Goal: Task Accomplishment & Management: Complete application form

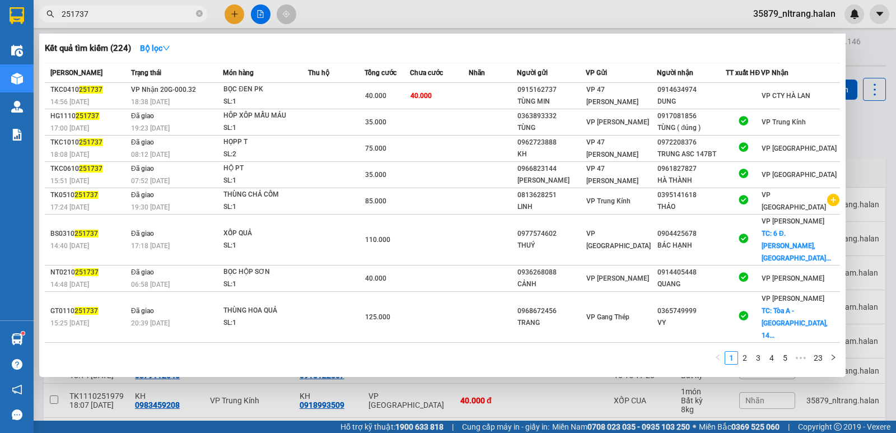
click at [142, 19] on input "251737" at bounding box center [128, 14] width 132 height 12
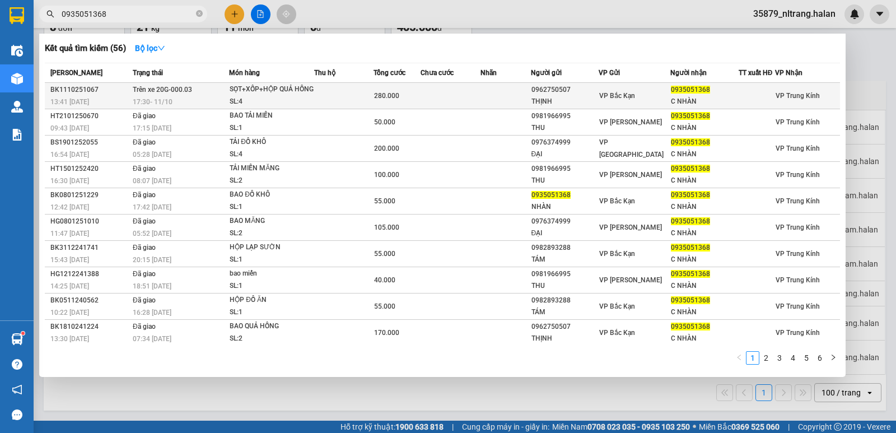
type input "0935051368"
click at [357, 91] on td at bounding box center [343, 96] width 59 height 26
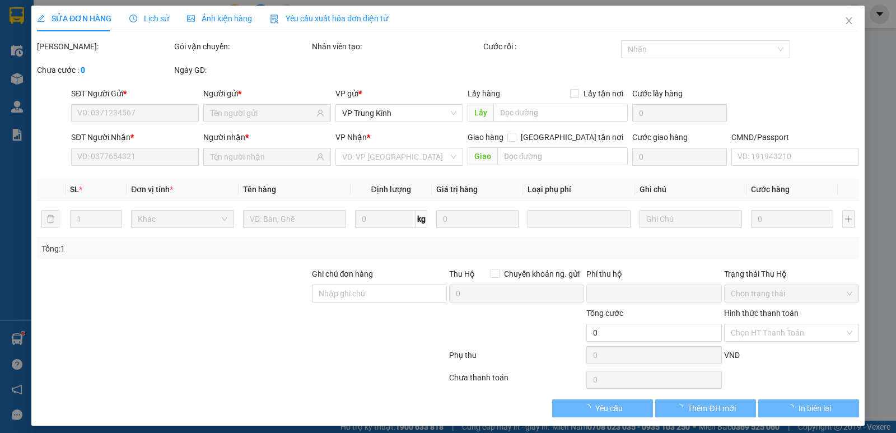
type input "0962750507"
type input "THỊNH"
type input "0935051368"
type input "C NHÀN"
type input "0"
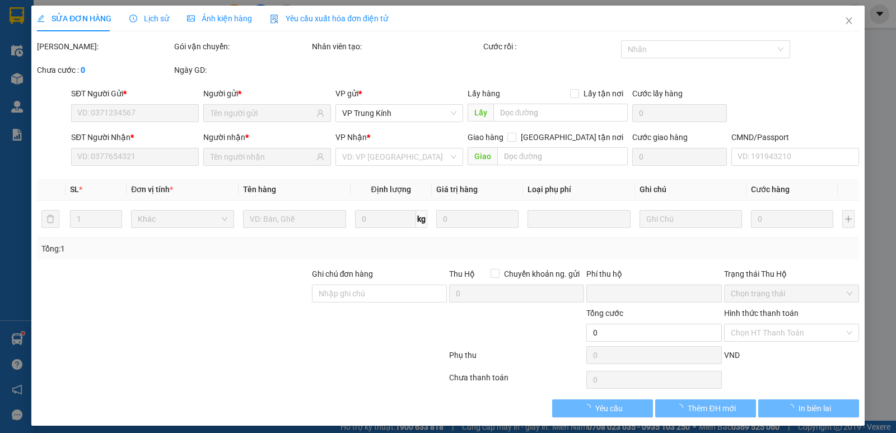
type input "280.000"
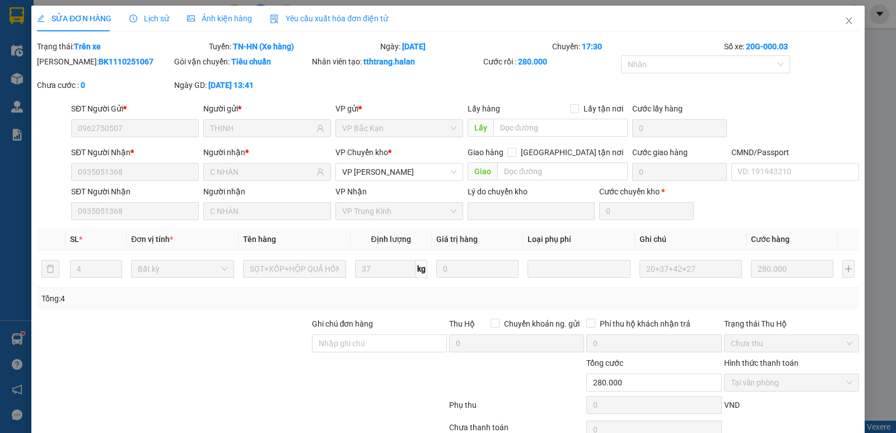
click at [153, 21] on span "Lịch sử" at bounding box center [149, 18] width 40 height 9
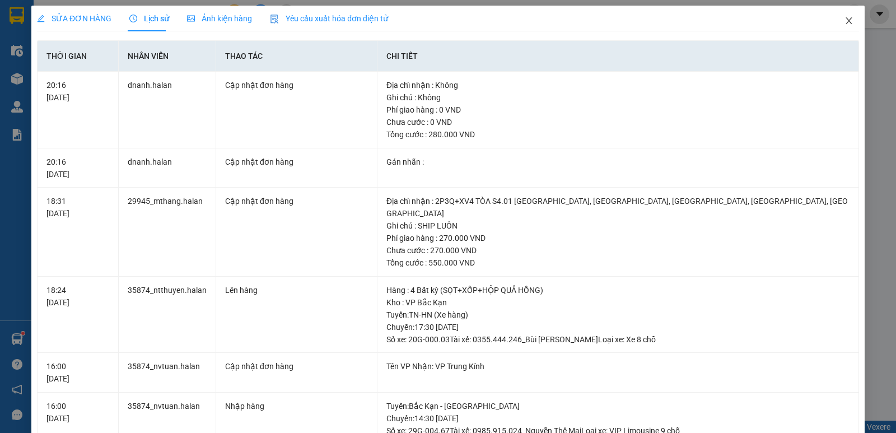
click at [834, 13] on span "Close" at bounding box center [849, 21] width 31 height 31
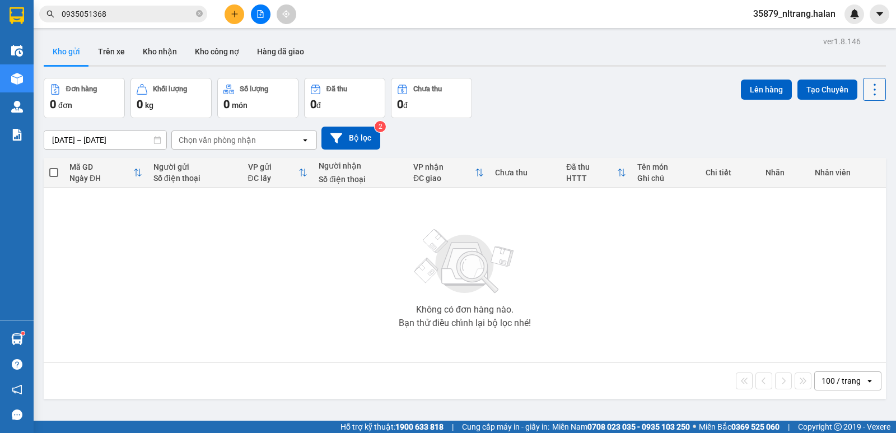
click at [869, 91] on icon at bounding box center [875, 90] width 16 height 16
click at [863, 163] on span "Làm mới" at bounding box center [850, 160] width 31 height 11
click at [148, 20] on span "0935051368" at bounding box center [123, 14] width 168 height 17
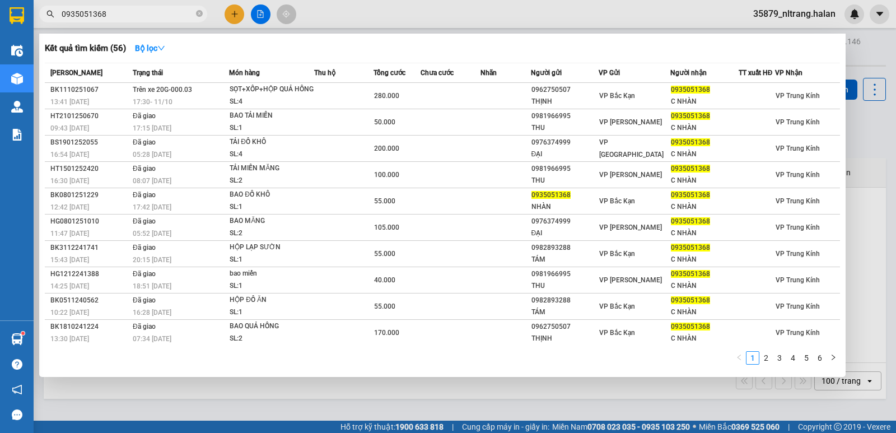
click at [150, 11] on input "0935051368" at bounding box center [128, 14] width 132 height 12
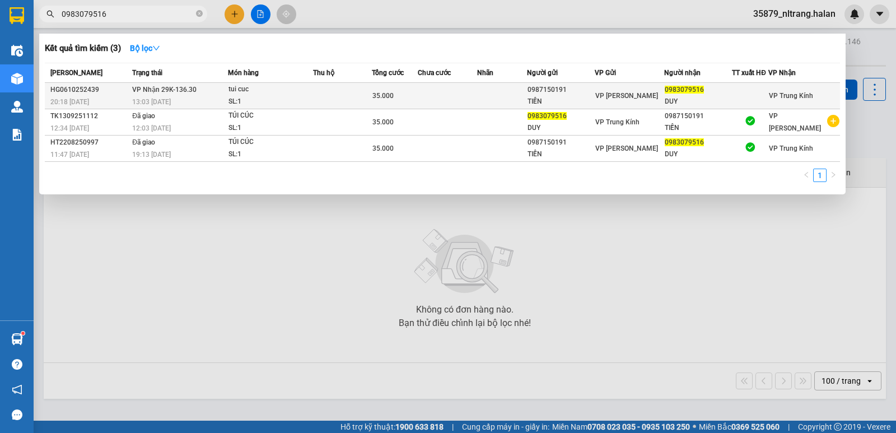
type input "0983079516"
click at [494, 91] on td at bounding box center [502, 96] width 50 height 26
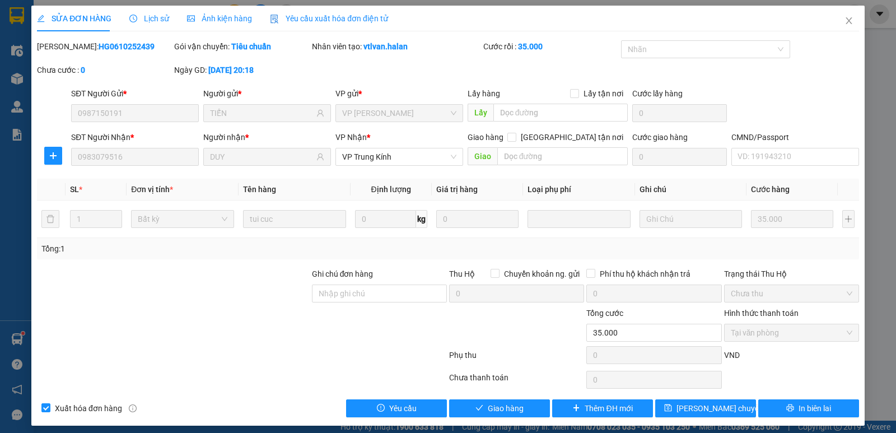
type input "0987150191"
type input "TIẾN"
type input "0983079516"
type input "DUY"
type input "0"
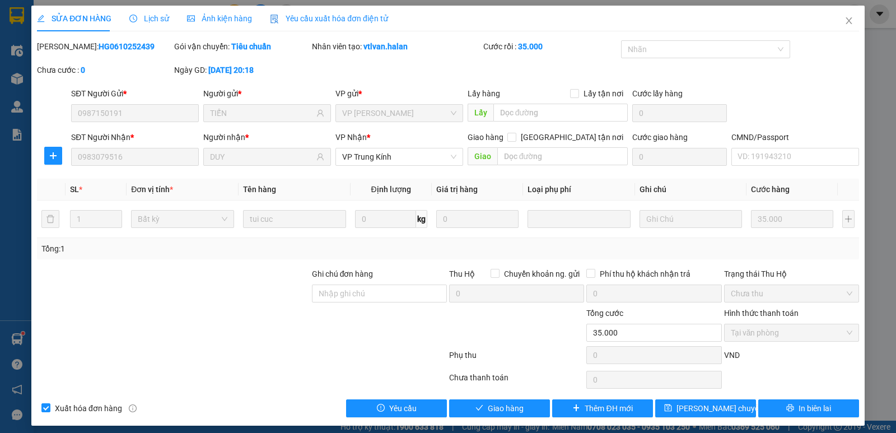
type input "35.000"
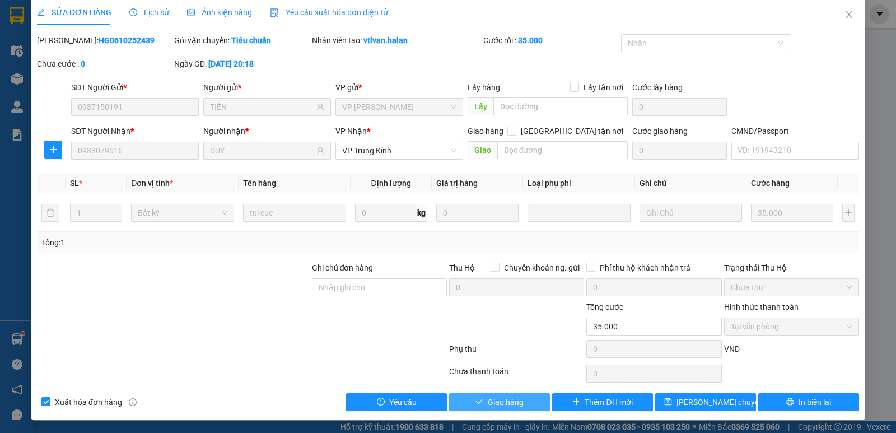
click at [510, 401] on span "Giao hàng" at bounding box center [506, 402] width 36 height 12
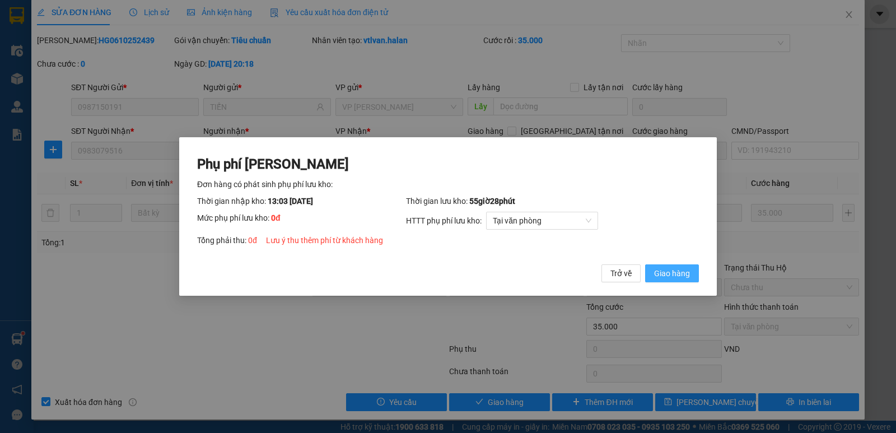
click at [667, 272] on span "Giao hàng" at bounding box center [672, 273] width 36 height 12
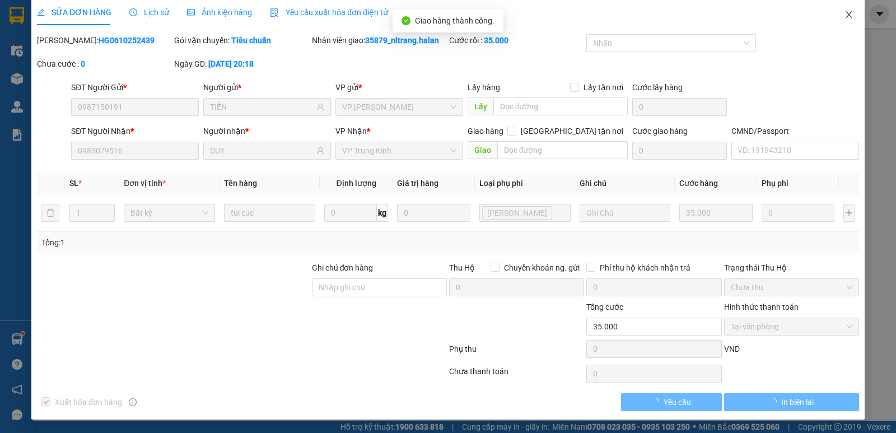
scroll to position [0, 0]
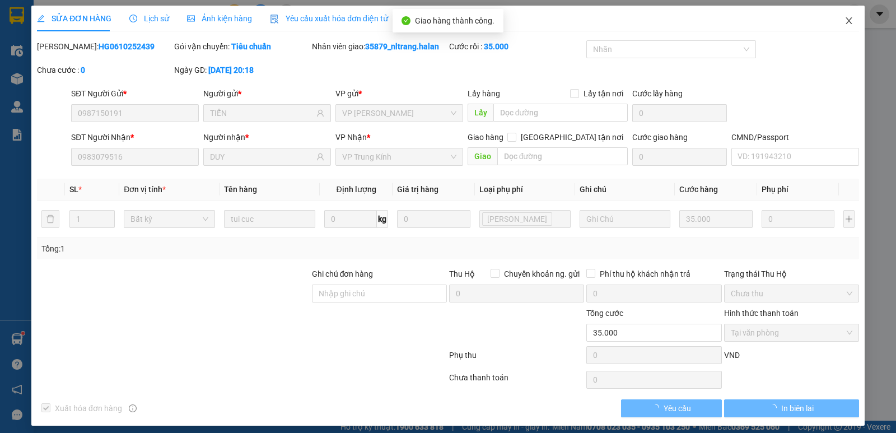
click at [845, 20] on icon "close" at bounding box center [849, 20] width 9 height 9
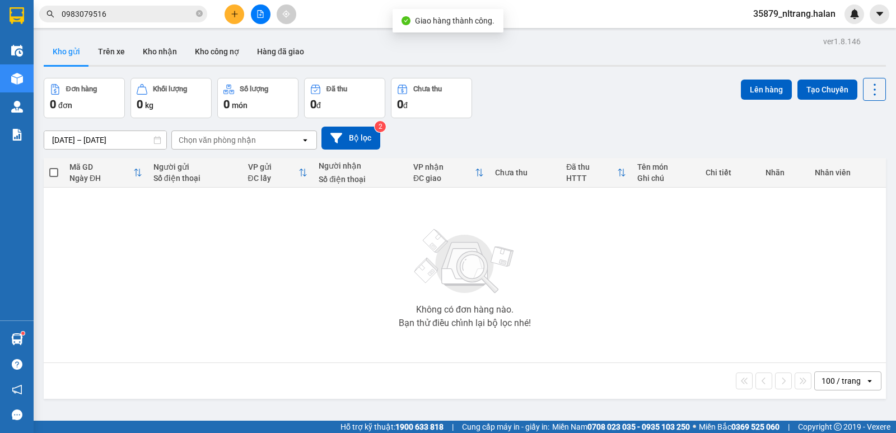
click at [142, 4] on div "Kết quả tìm kiếm ( 3 ) Bộ lọc Mã ĐH Trạng thái Món hàng Thu hộ Tổng cước Chưa c…" at bounding box center [109, 14] width 218 height 20
click at [141, 13] on input "0983079516" at bounding box center [128, 14] width 132 height 12
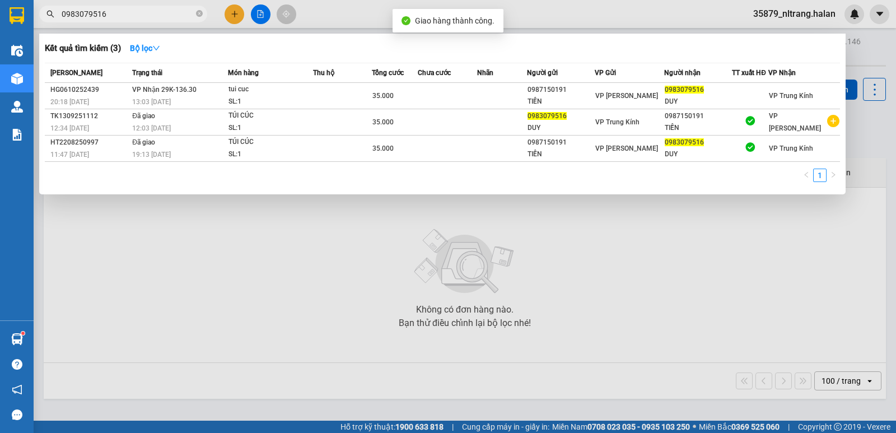
click at [141, 13] on input "0983079516" at bounding box center [128, 14] width 132 height 12
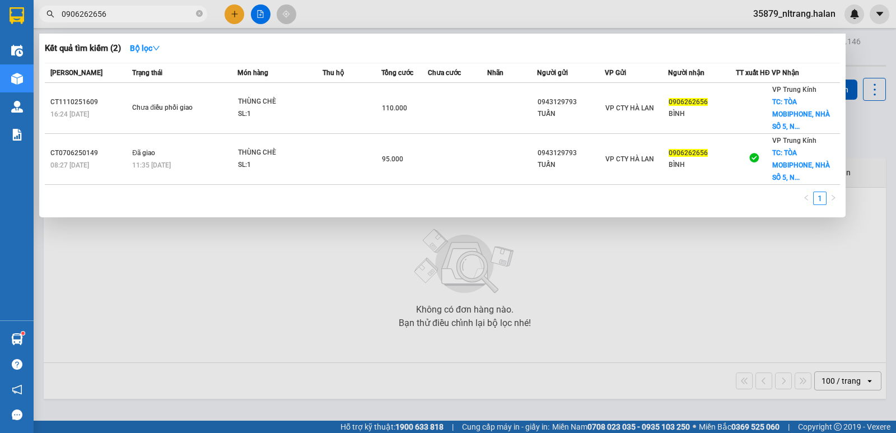
type input "0906262656"
click at [384, 112] on span "110.000" at bounding box center [394, 108] width 25 height 8
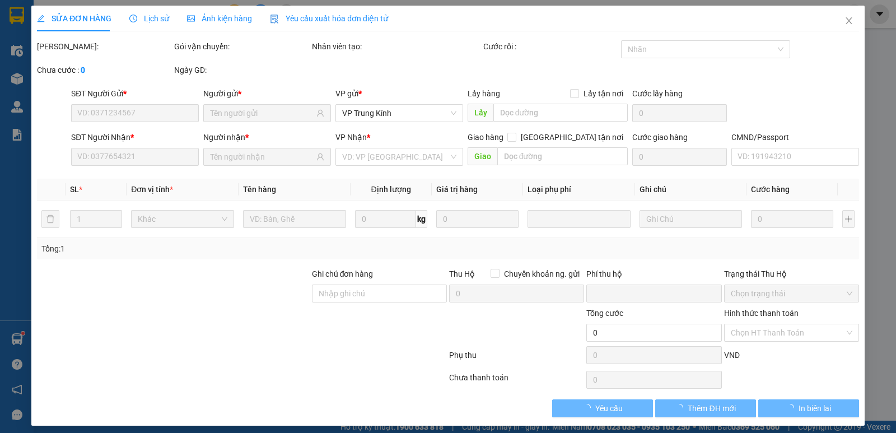
type input "0943129793"
type input "TUẤN"
type input "0906262656"
type input "BÌNH"
checkbox input "true"
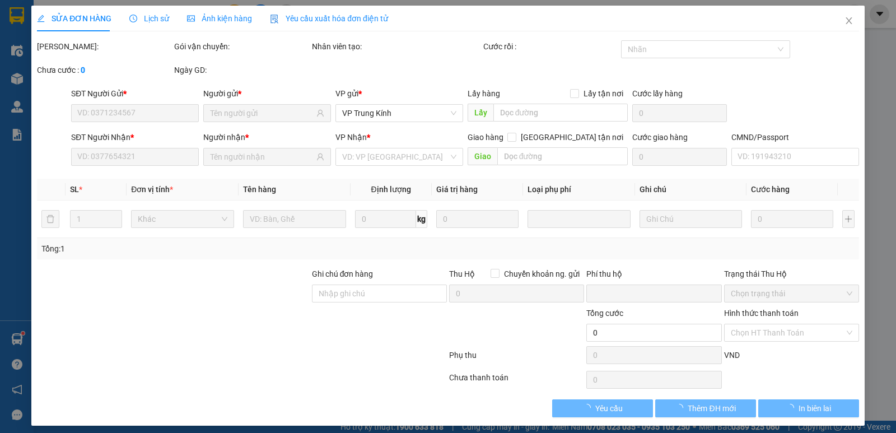
type input "TÒA MOBIPHONE, NHÀ SỐ 5, NGÕ 82, DUY TÂN, [GEOGRAPHIC_DATA]"
type input "45.000"
type input "0"
type input "110.000"
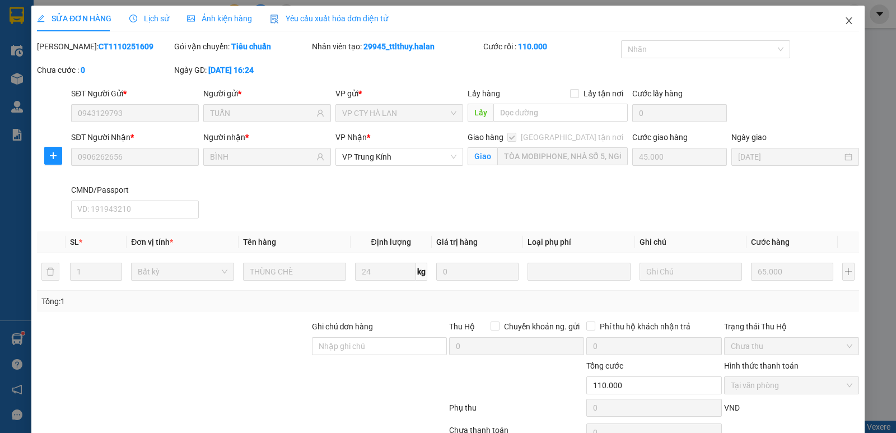
click at [836, 14] on span "Close" at bounding box center [849, 21] width 31 height 31
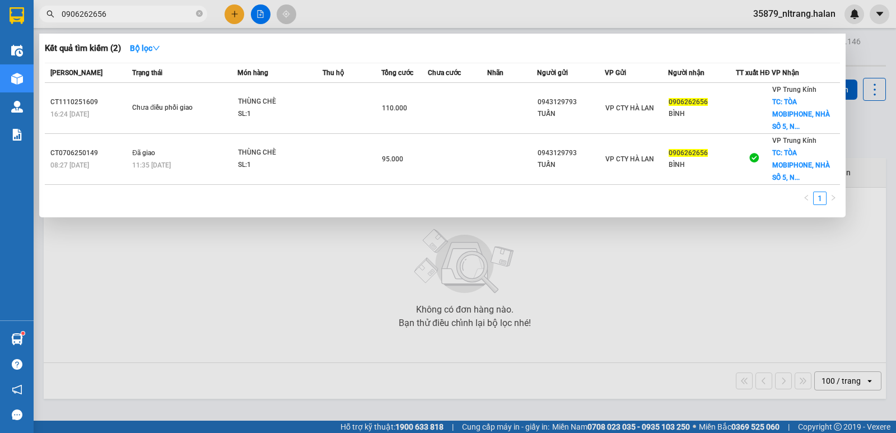
click at [155, 18] on input "0906262656" at bounding box center [128, 14] width 132 height 12
click at [364, 17] on div at bounding box center [448, 216] width 896 height 433
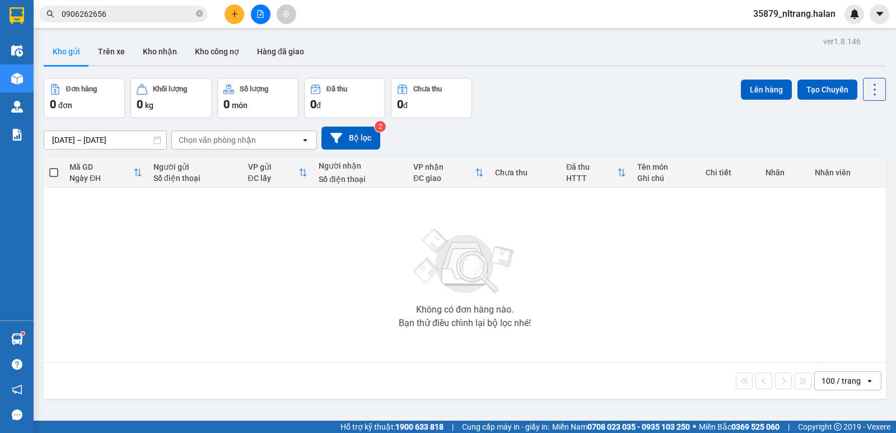
click at [113, 16] on input "0906262656" at bounding box center [128, 14] width 132 height 12
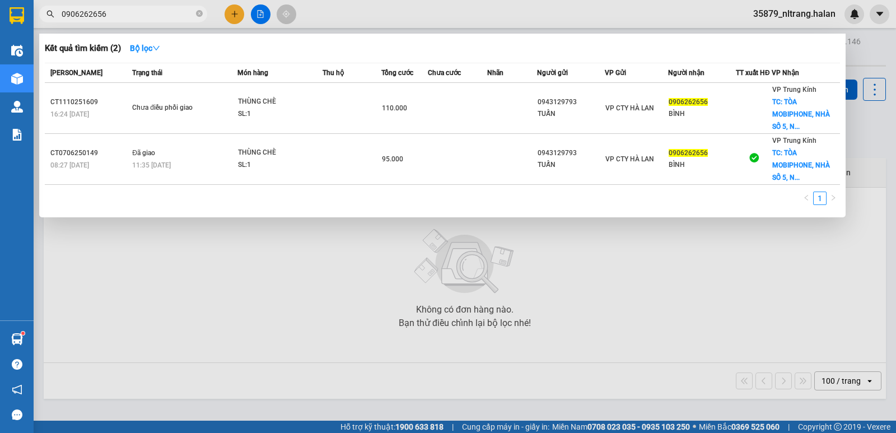
click at [113, 16] on input "0906262656" at bounding box center [128, 14] width 132 height 12
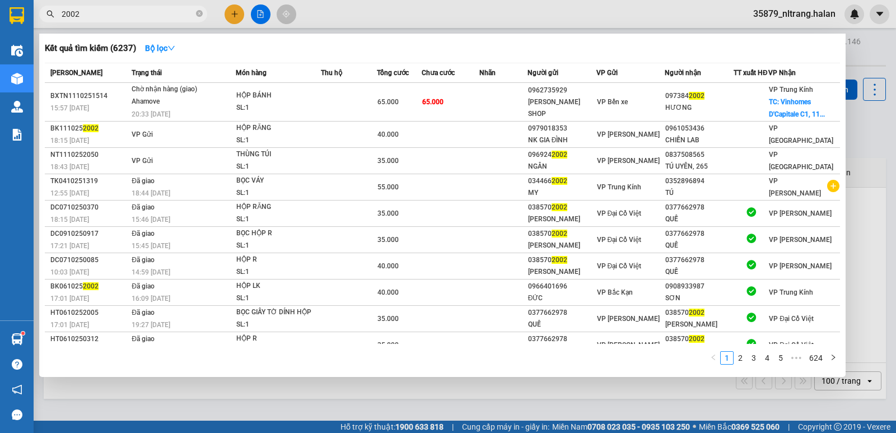
type input "2002"
click at [345, 18] on div at bounding box center [448, 216] width 896 height 433
